Goal: Navigation & Orientation: Find specific page/section

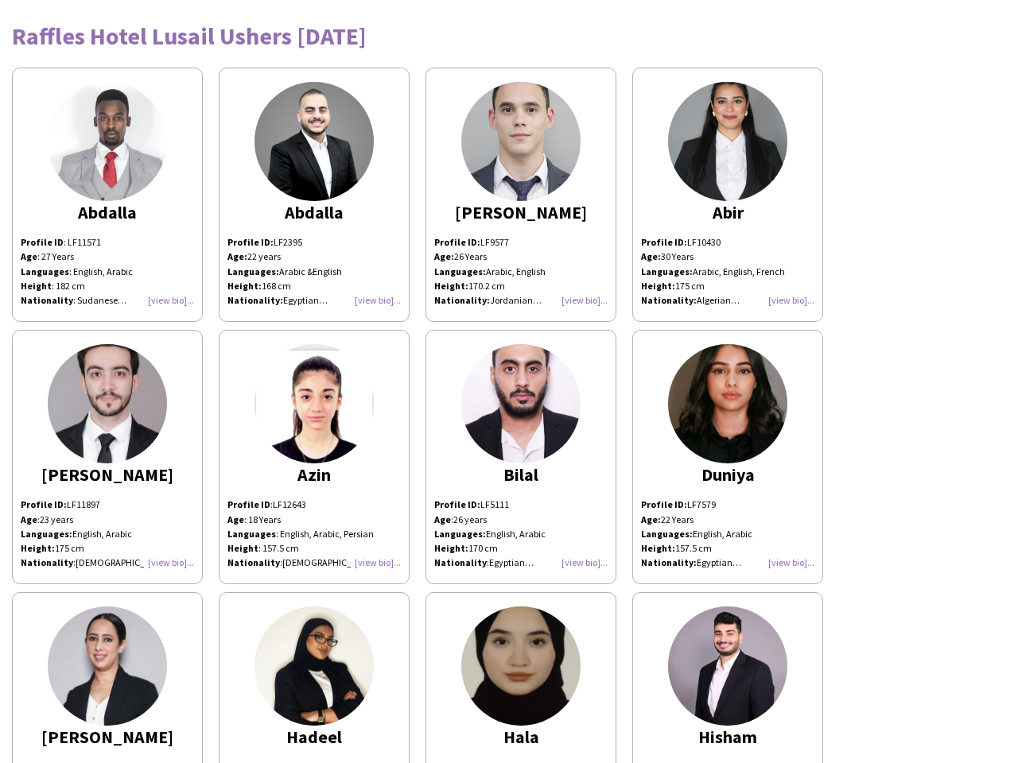
click at [509, 382] on img at bounding box center [520, 403] width 119 height 119
click at [107, 195] on img at bounding box center [107, 141] width 119 height 119
click at [314, 195] on img at bounding box center [313, 141] width 119 height 119
click at [521, 195] on img at bounding box center [520, 141] width 119 height 119
click at [727, 195] on img at bounding box center [727, 141] width 119 height 119
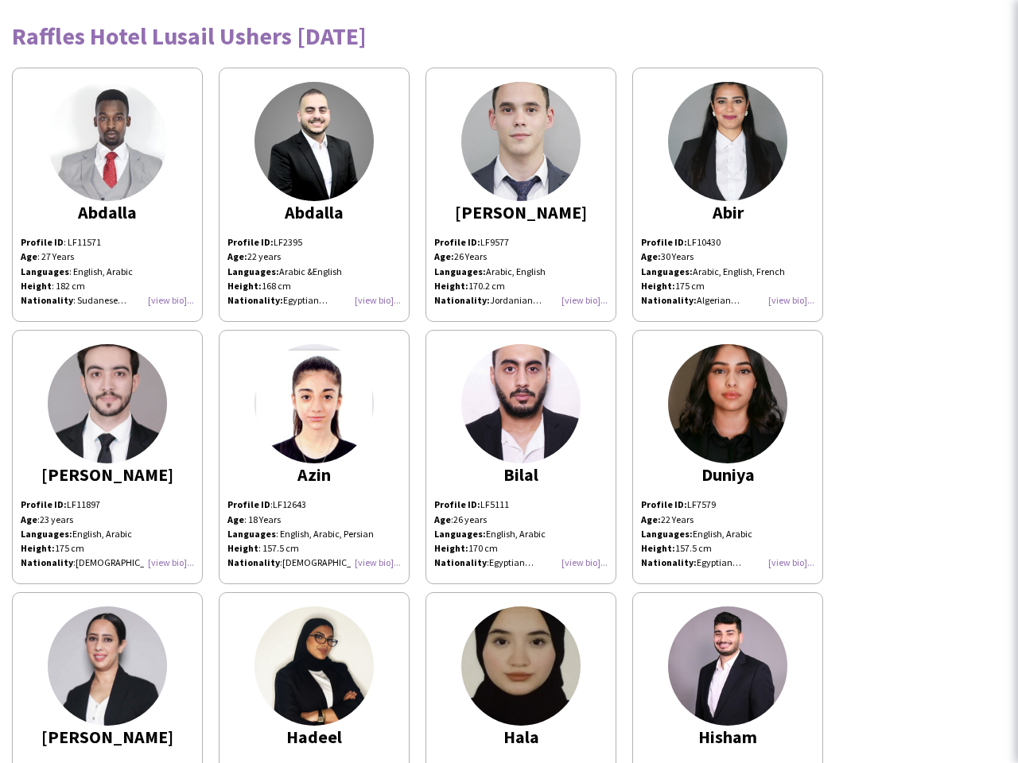
click at [107, 457] on img at bounding box center [107, 403] width 119 height 119
click at [314, 457] on img at bounding box center [313, 403] width 119 height 119
click at [521, 457] on img at bounding box center [520, 403] width 119 height 119
click at [727, 457] on img at bounding box center [727, 403] width 119 height 119
click at [107, 677] on img at bounding box center [107, 666] width 119 height 119
